Goal: Transaction & Acquisition: Purchase product/service

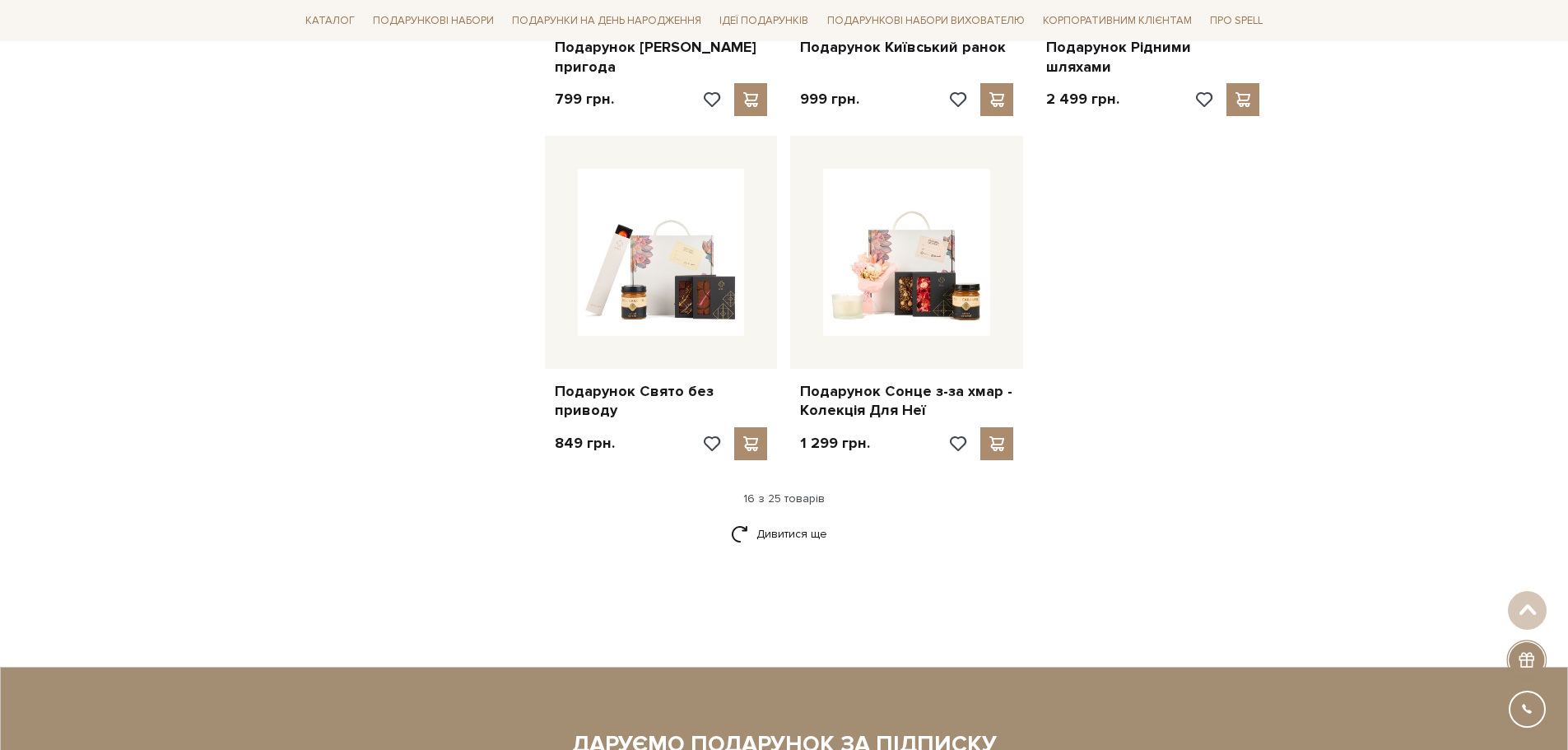
scroll to position [1893, 0]
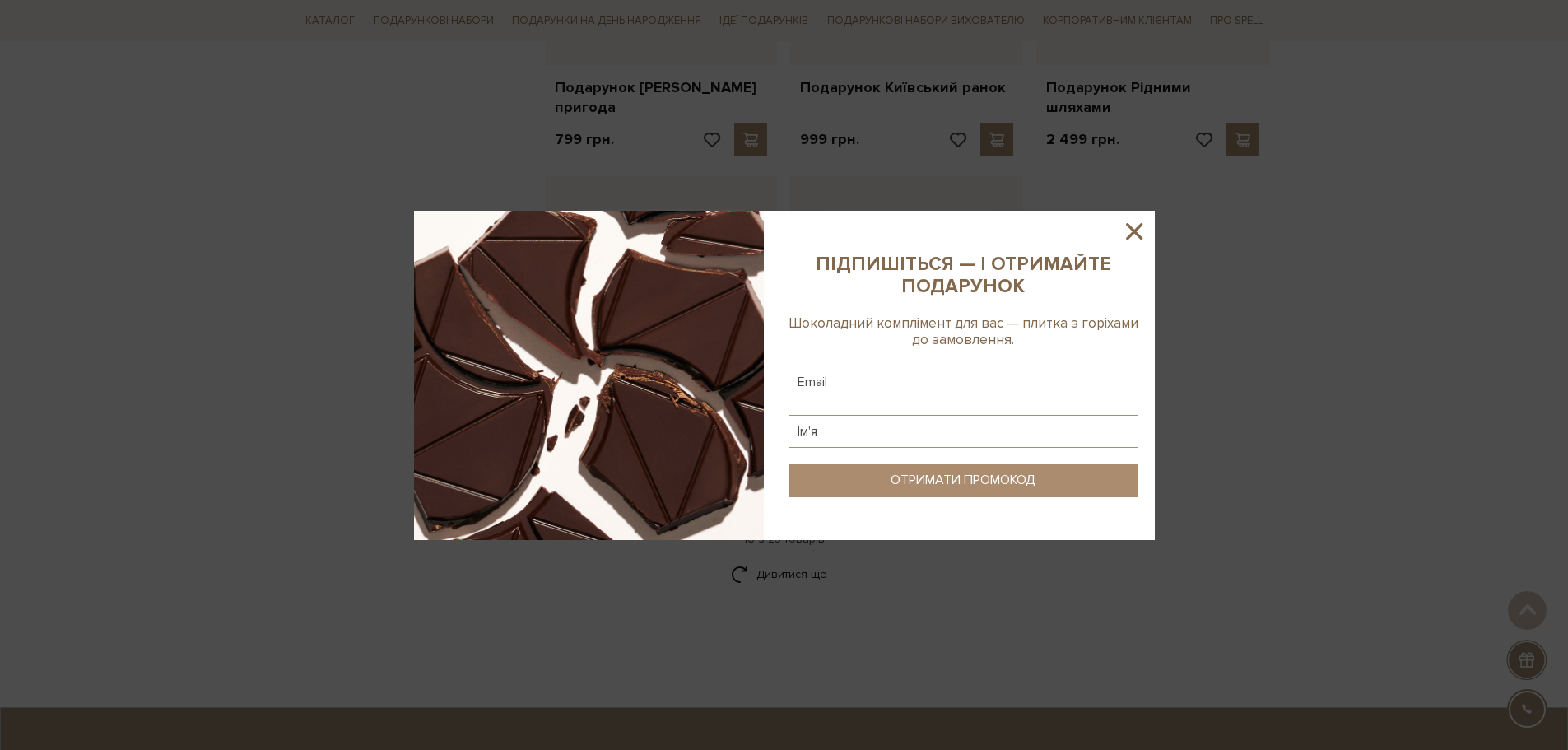
click at [1134, 231] on icon at bounding box center [1133, 231] width 16 height 16
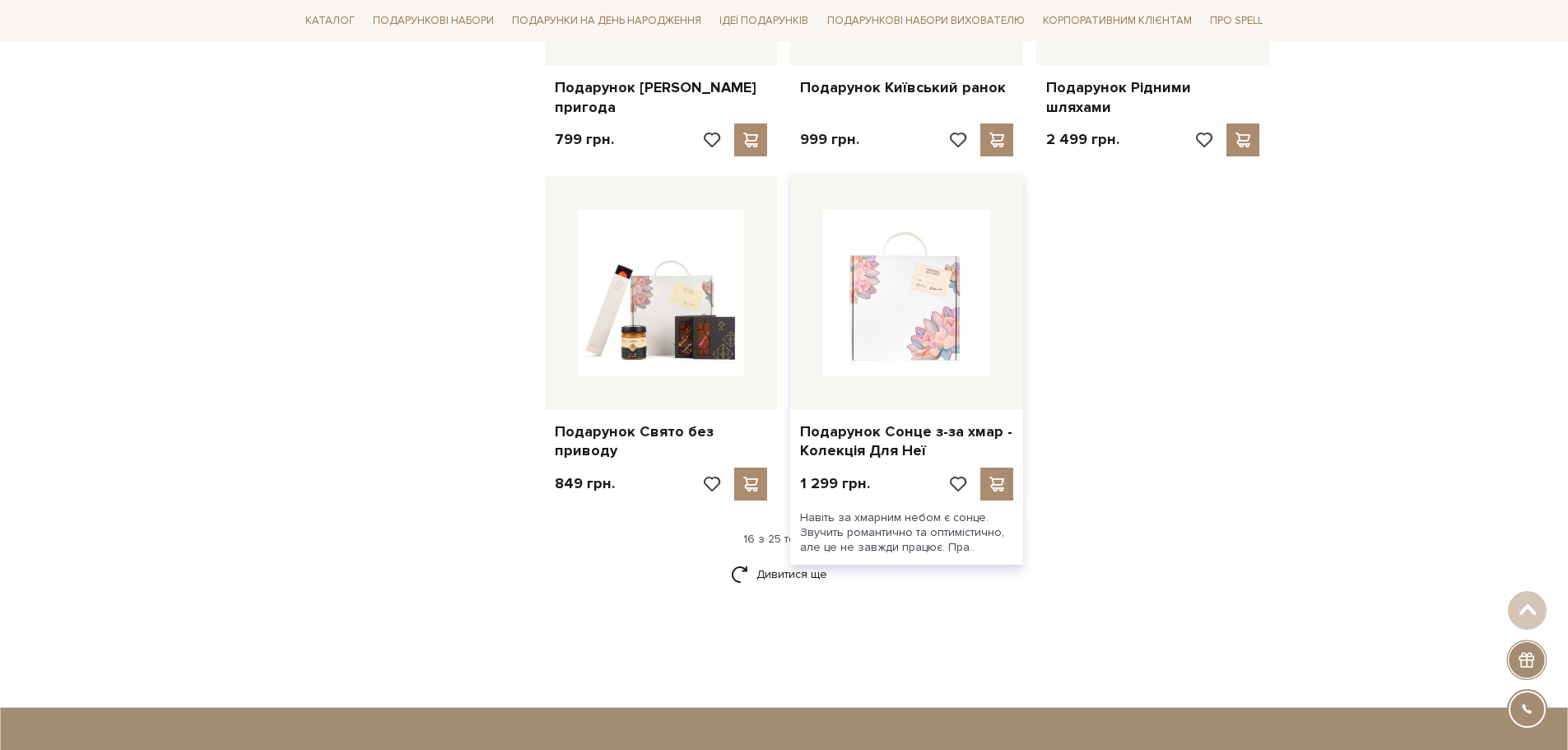
click at [871, 302] on img at bounding box center [906, 292] width 167 height 167
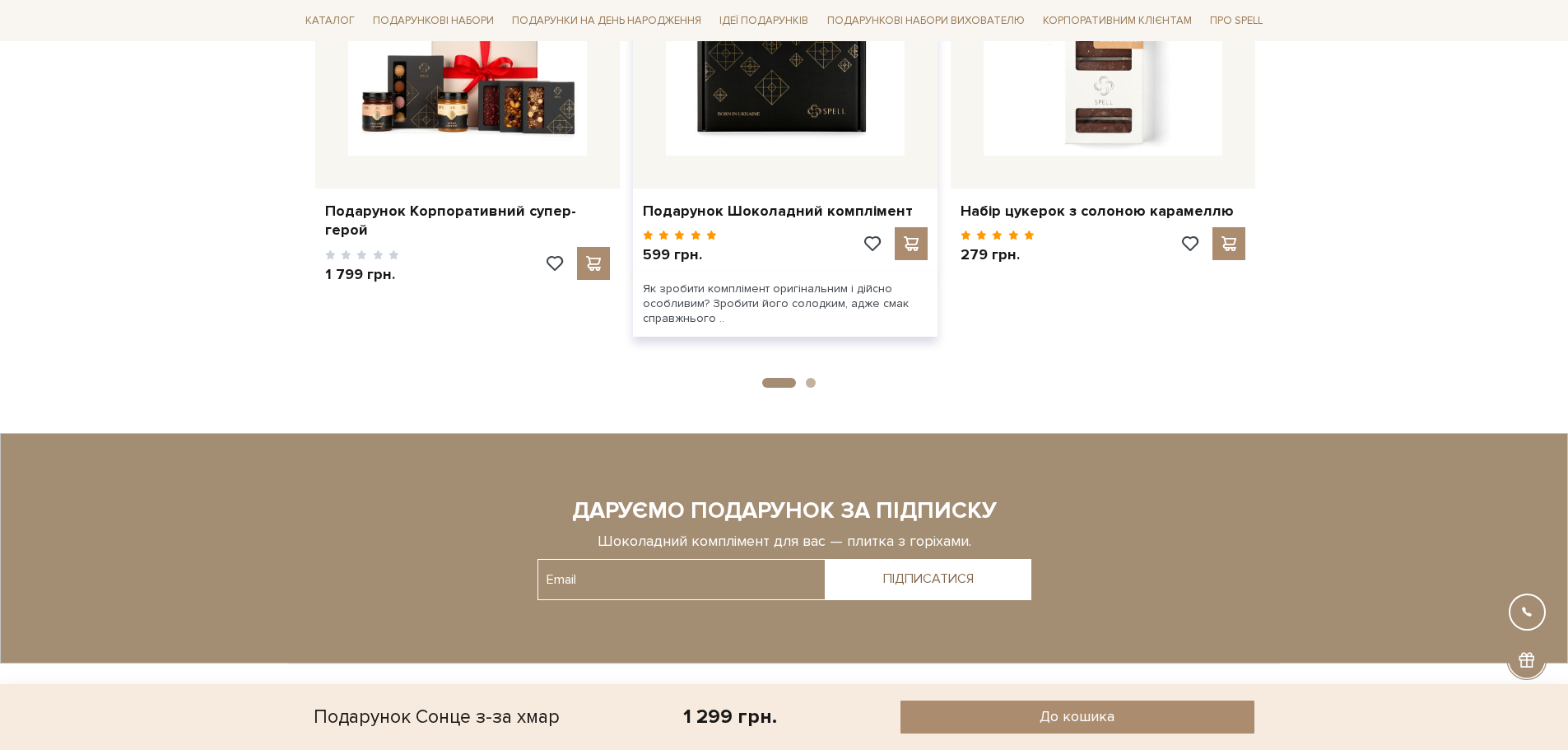
scroll to position [1399, 0]
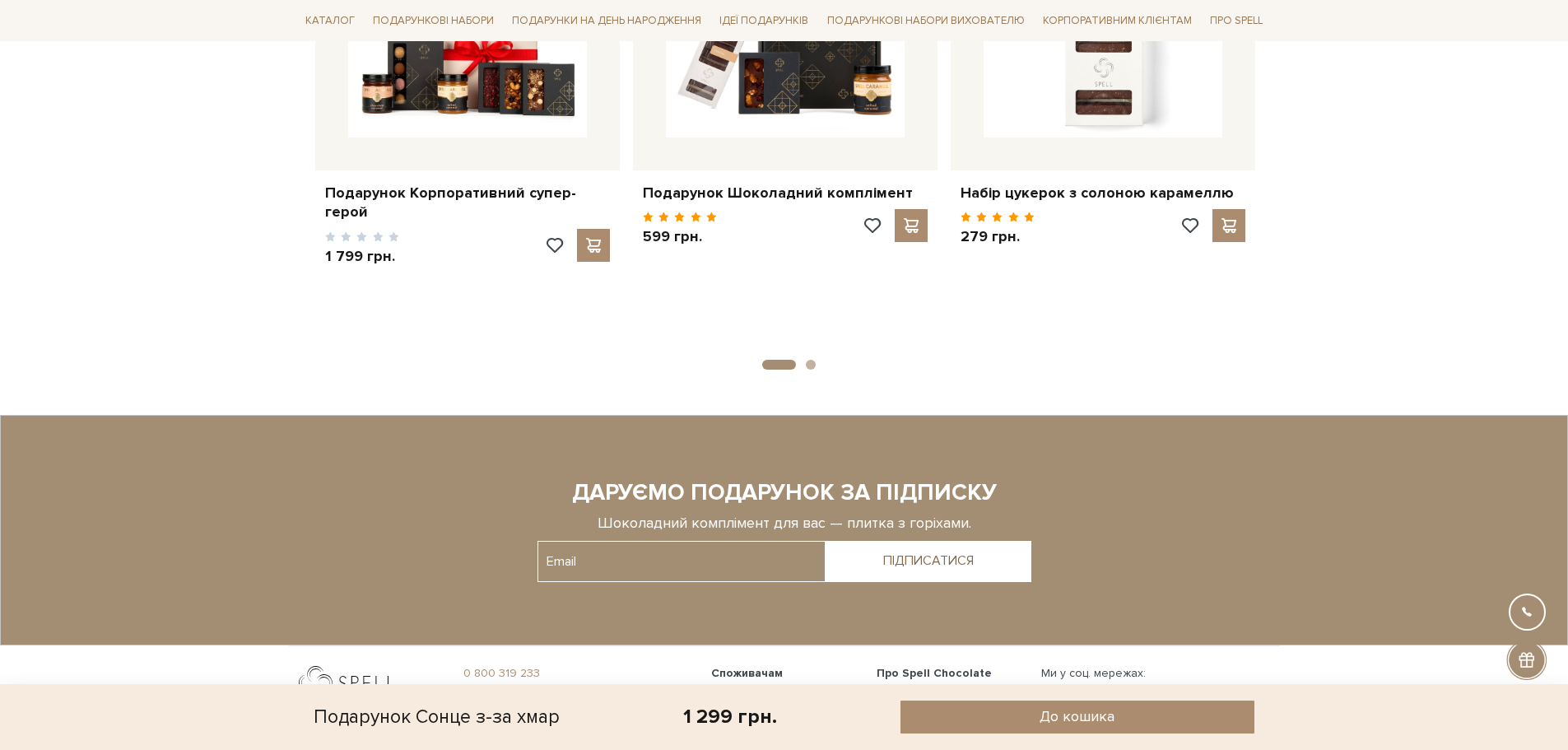
click at [812, 359] on button "2" at bounding box center [810, 364] width 10 height 10
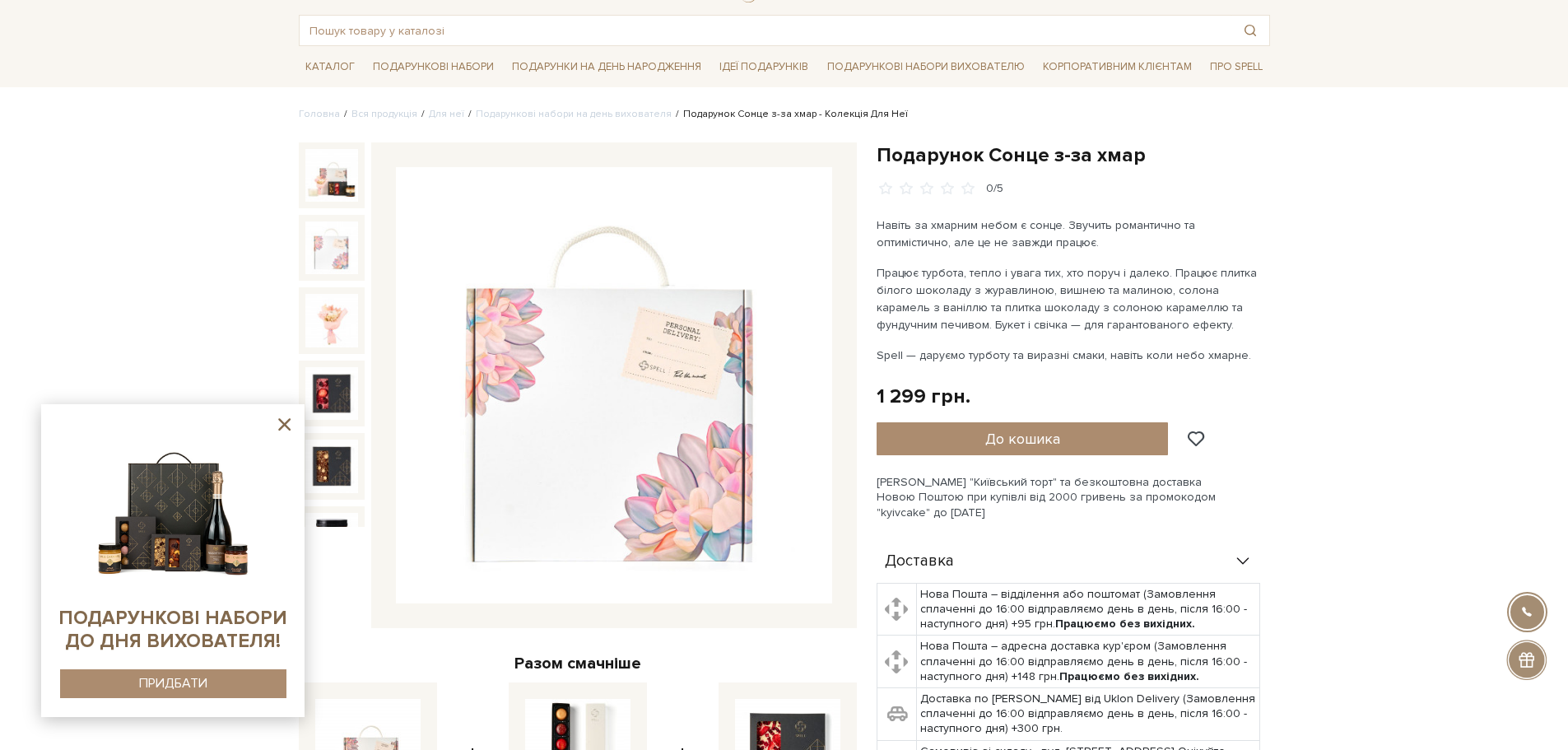
scroll to position [0, 0]
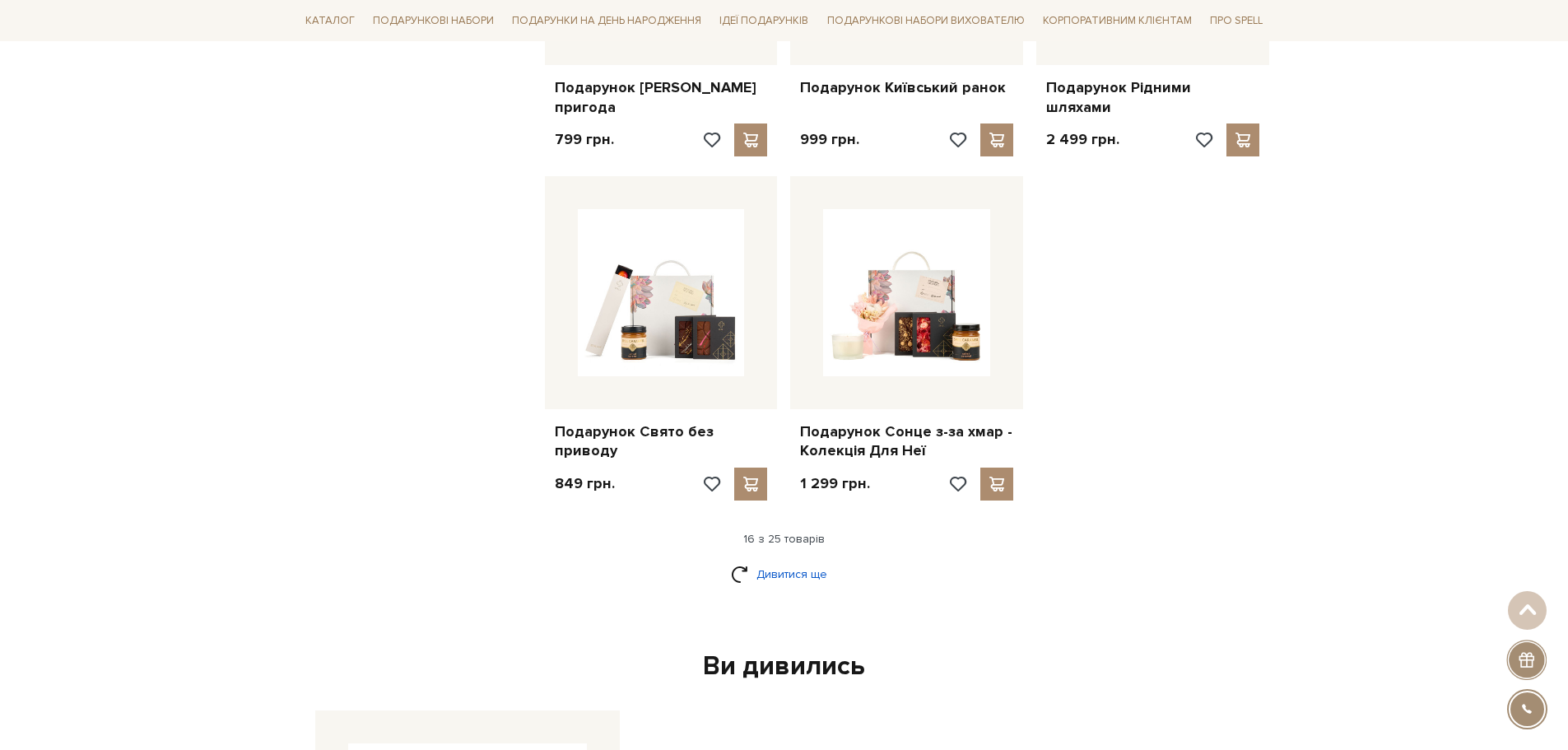
click at [784, 559] on link "Дивитися ще" at bounding box center [784, 574] width 107 height 29
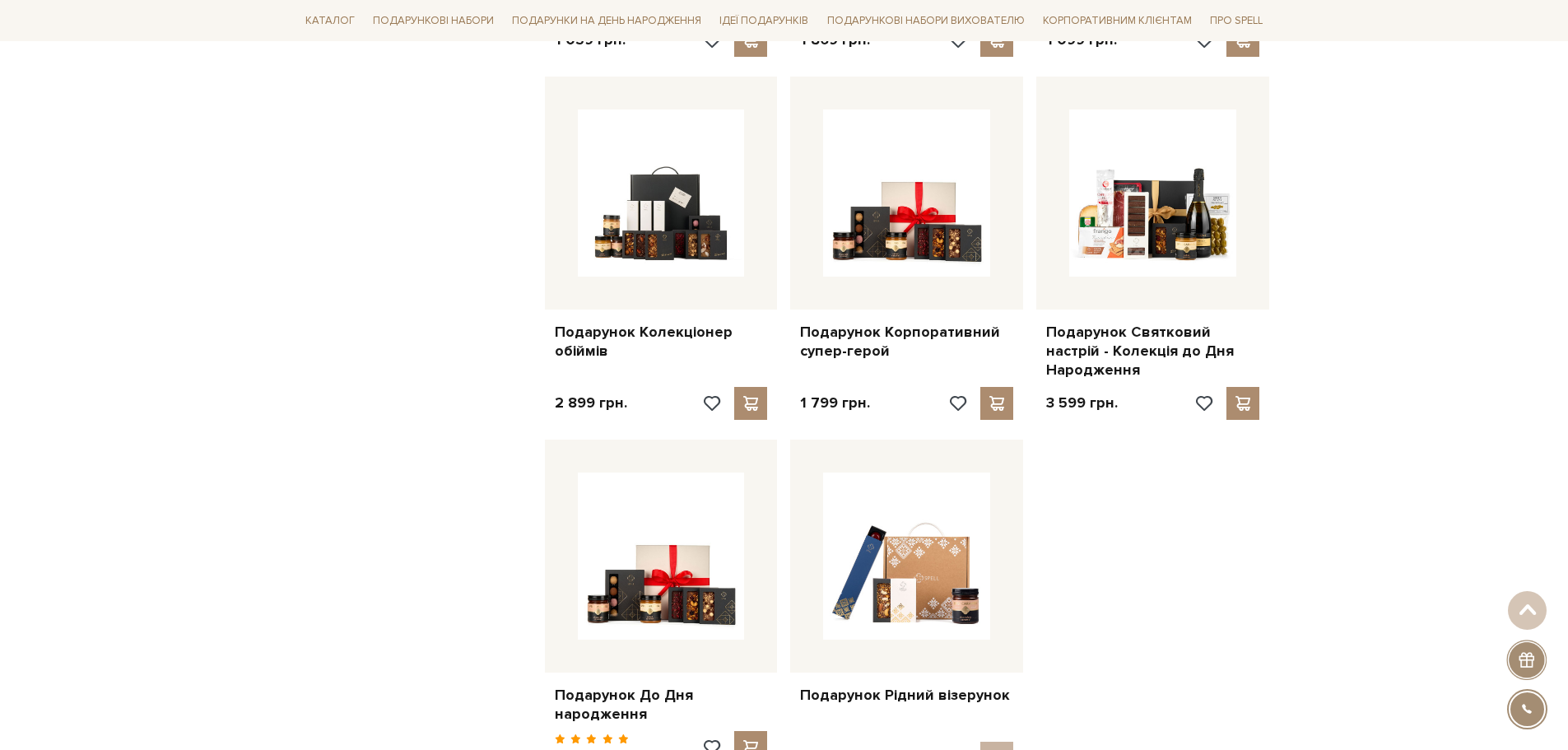
scroll to position [2716, 0]
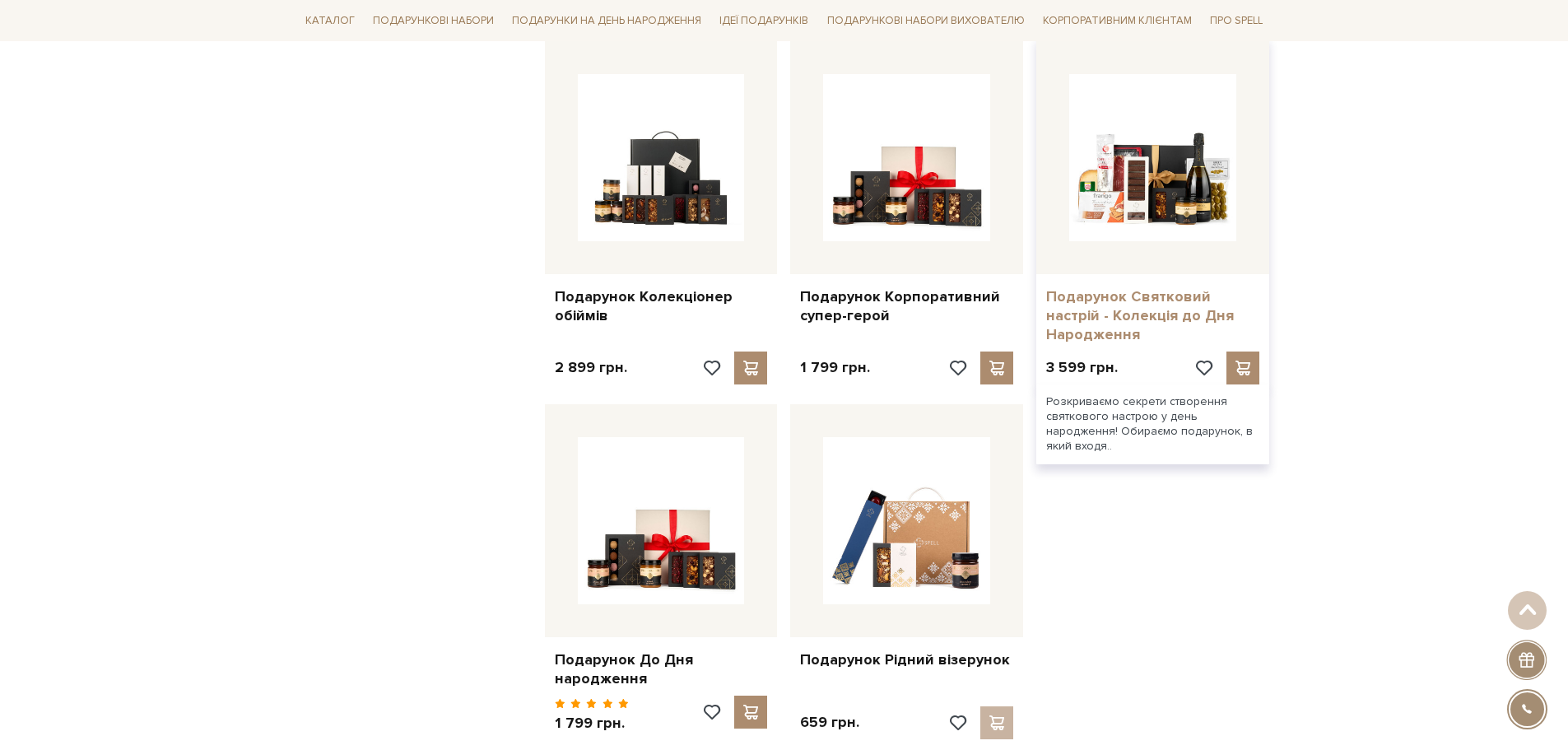
click at [1119, 287] on link "Подарунок Святковий настрій - Колекція до Дня Народження" at bounding box center [1152, 316] width 214 height 57
